Goal: Transaction & Acquisition: Purchase product/service

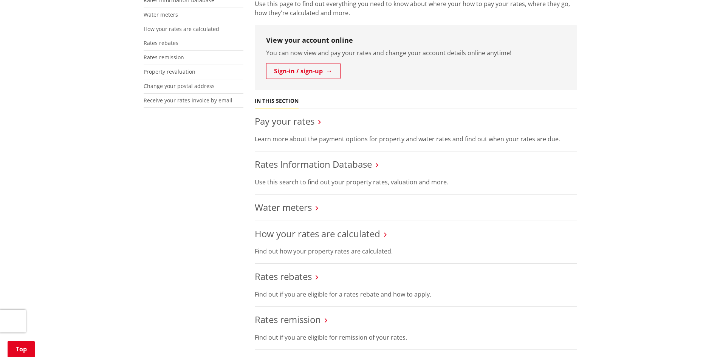
scroll to position [189, 0]
click at [289, 120] on link "Pay your rates" at bounding box center [285, 120] width 60 height 12
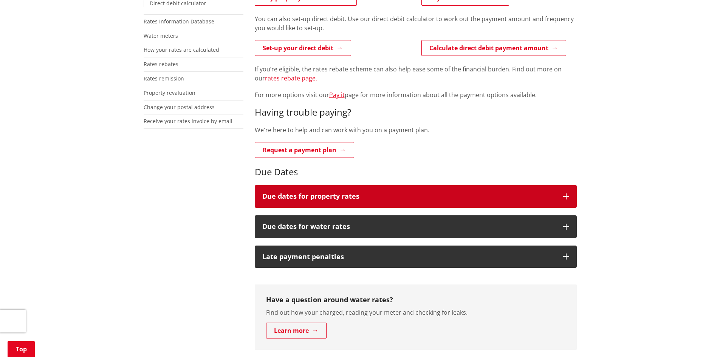
scroll to position [189, 0]
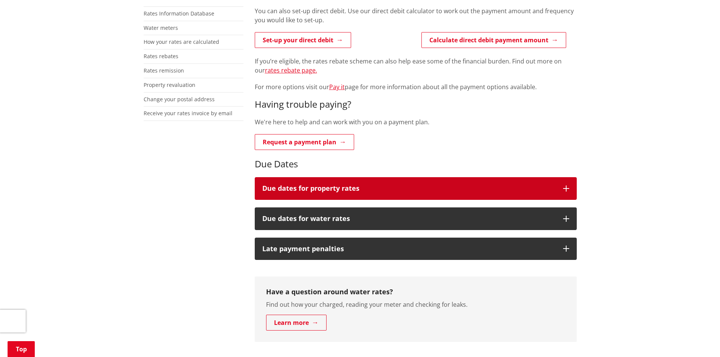
click at [553, 184] on button "Due dates for property rates" at bounding box center [416, 188] width 322 height 23
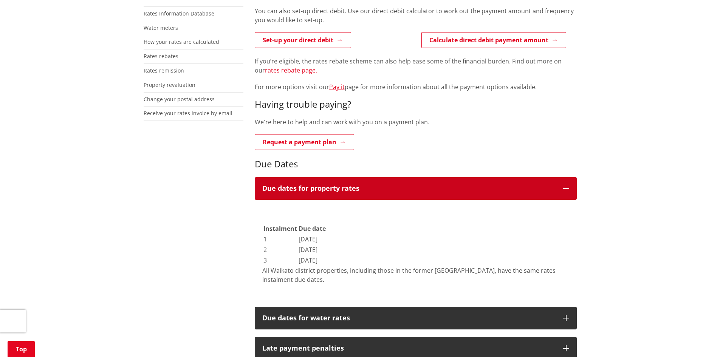
click at [553, 184] on button "Due dates for property rates" at bounding box center [416, 188] width 322 height 23
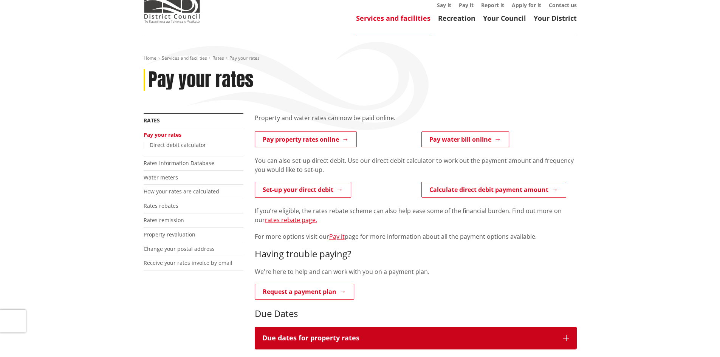
scroll to position [38, 0]
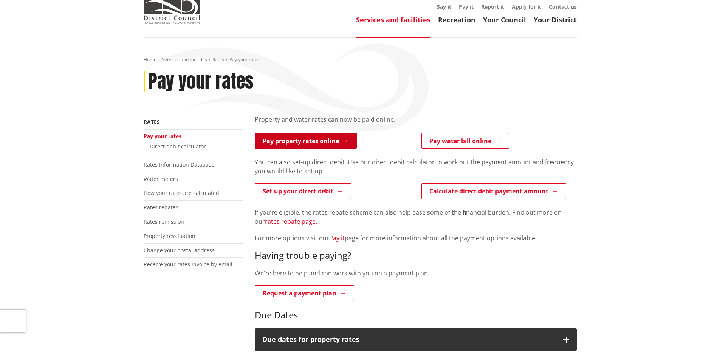
click at [332, 142] on link "Pay property rates online" at bounding box center [306, 141] width 102 height 16
